Goal: Find specific page/section: Find specific page/section

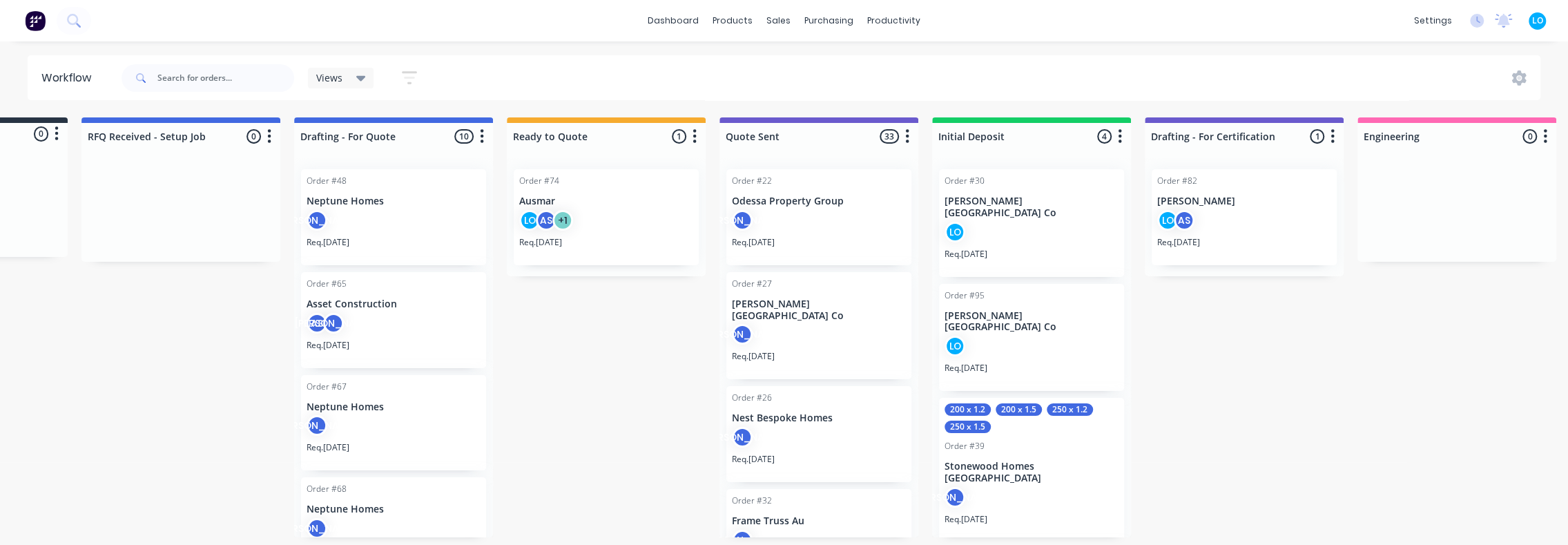
click at [1033, 335] on div "LO" at bounding box center [1031, 348] width 174 height 26
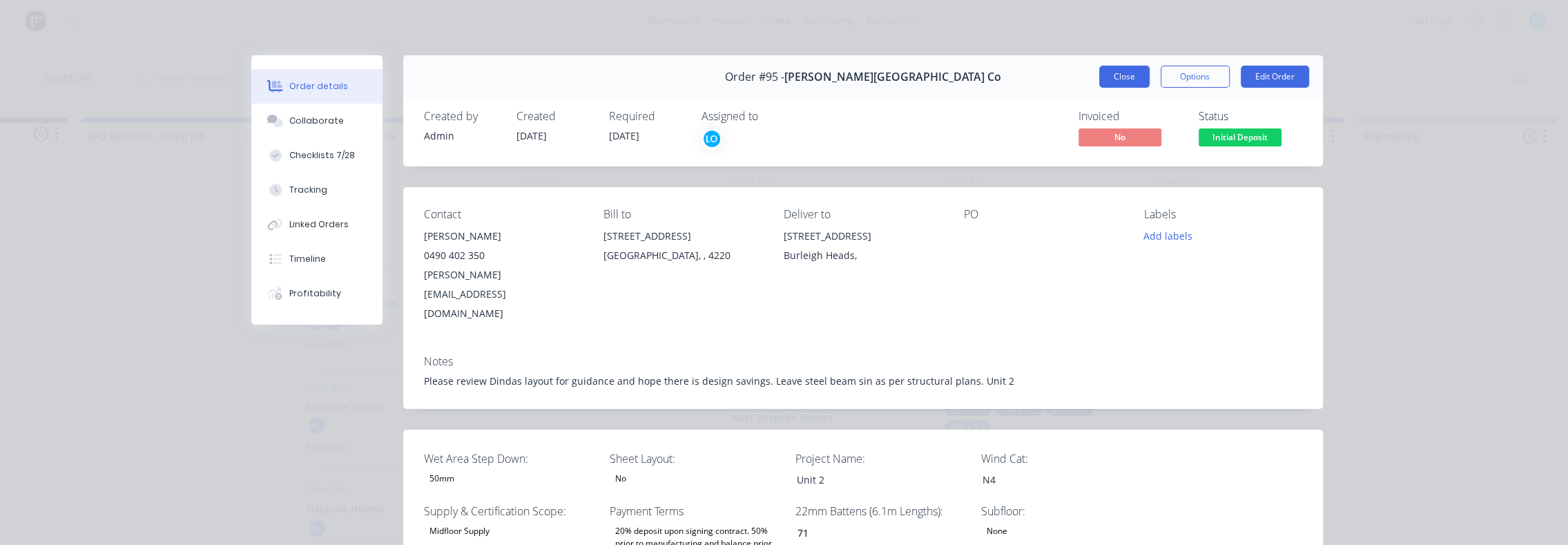
click at [1103, 70] on button "Close" at bounding box center [1124, 76] width 50 height 22
